Goal: Task Accomplishment & Management: Manage account settings

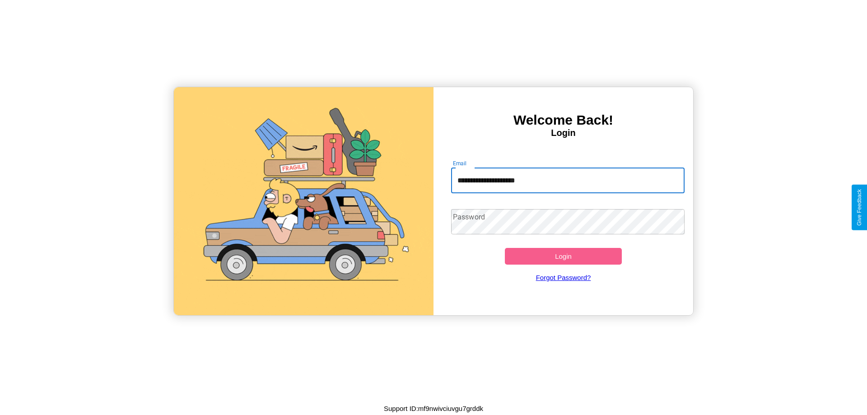
type input "**********"
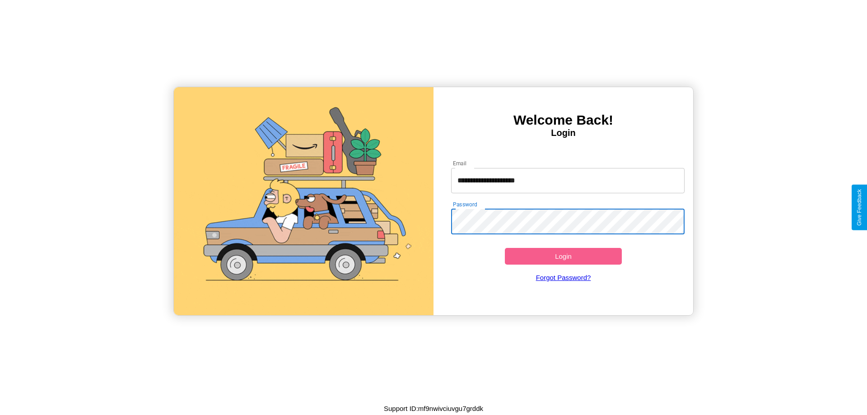
click at [563, 256] on button "Login" at bounding box center [563, 256] width 117 height 17
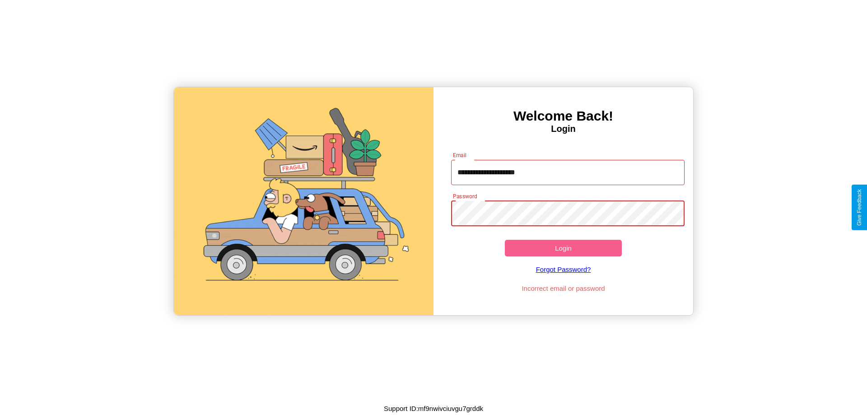
click at [563, 248] on button "Login" at bounding box center [563, 248] width 117 height 17
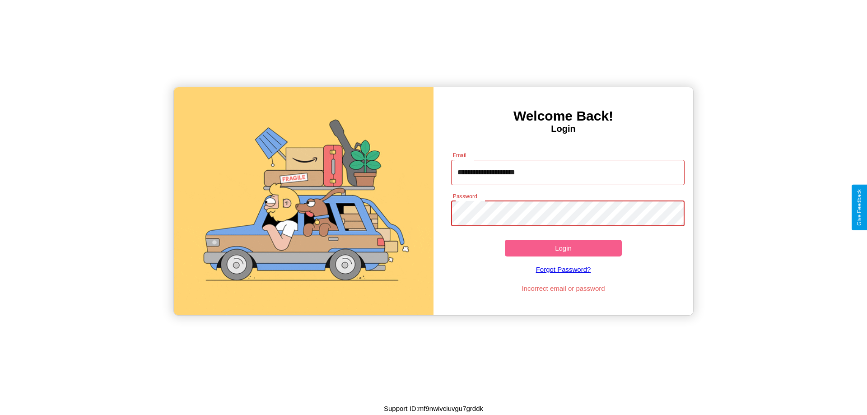
click at [563, 248] on button "Login" at bounding box center [563, 248] width 117 height 17
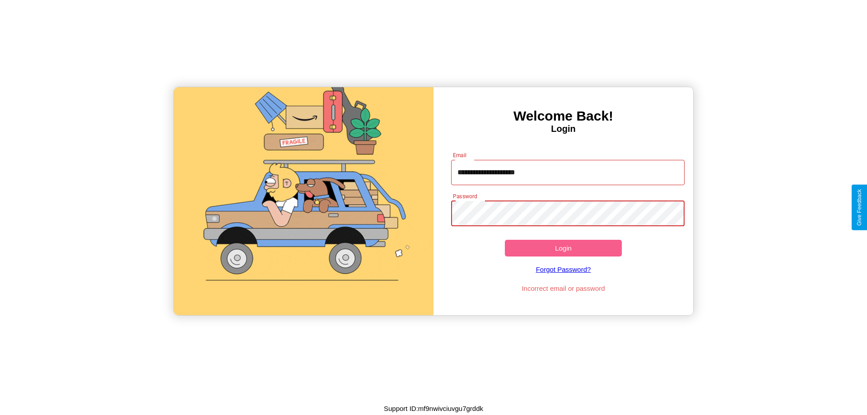
click at [563, 248] on button "Login" at bounding box center [563, 248] width 117 height 17
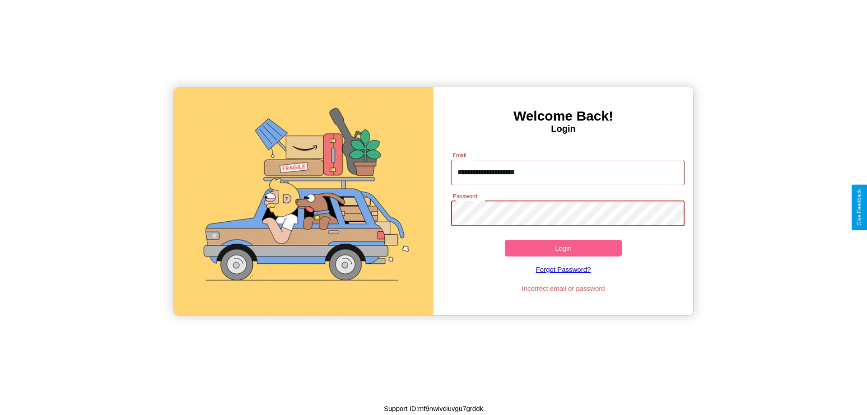
click at [563, 248] on button "Login" at bounding box center [563, 248] width 117 height 17
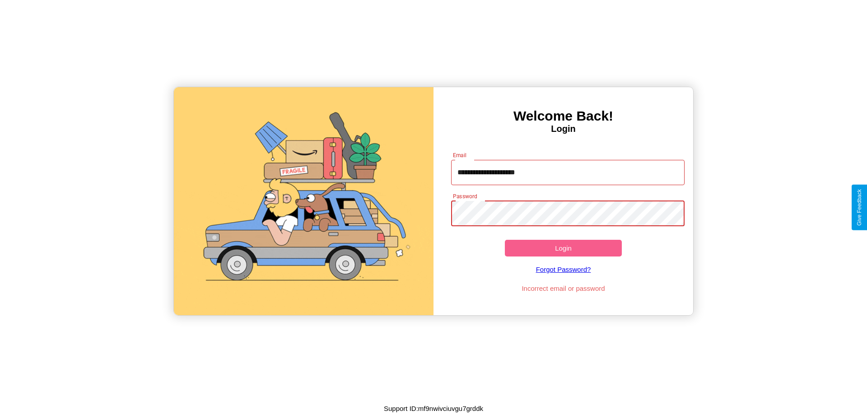
click at [563, 248] on button "Login" at bounding box center [563, 248] width 117 height 17
